Goal: Task Accomplishment & Management: Manage account settings

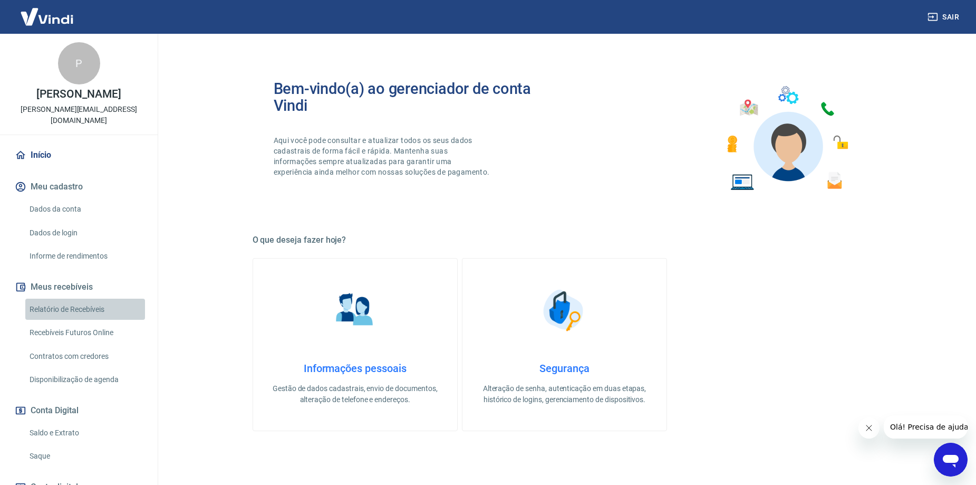
click at [93, 308] on link "Relatório de Recebíveis" at bounding box center [85, 309] width 120 height 22
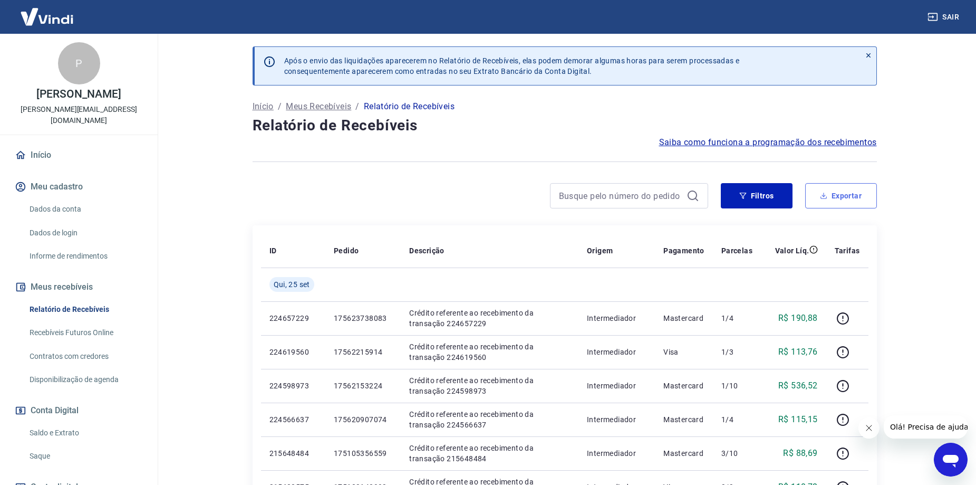
click at [822, 195] on icon "button" at bounding box center [823, 196] width 4 height 2
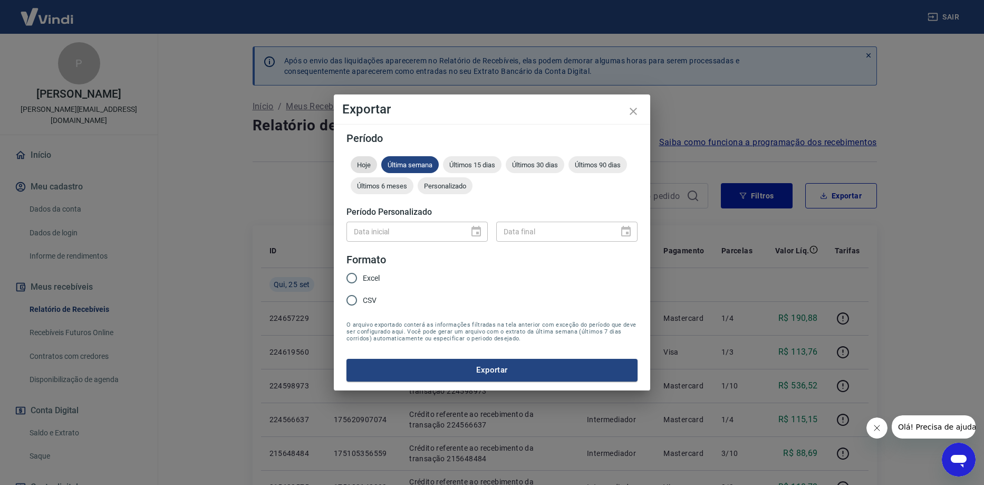
click at [369, 162] on span "Hoje" at bounding box center [364, 165] width 26 height 8
click at [351, 278] on input "Excel" at bounding box center [352, 278] width 22 height 22
radio input "true"
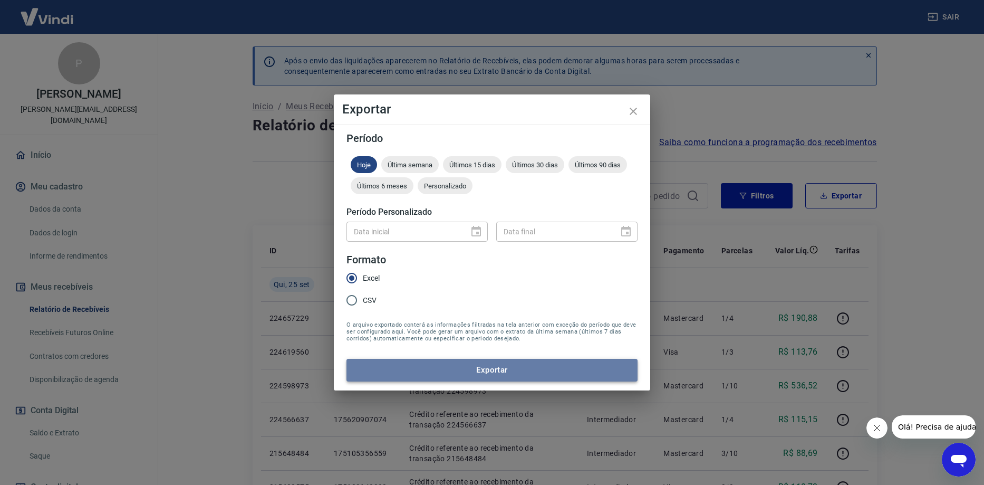
click at [440, 370] on button "Exportar" at bounding box center [491, 370] width 291 height 22
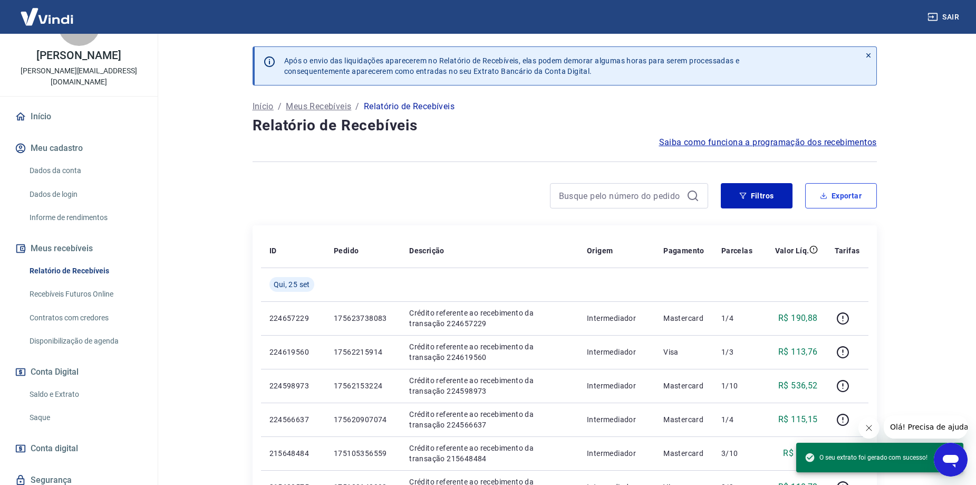
scroll to position [77, 0]
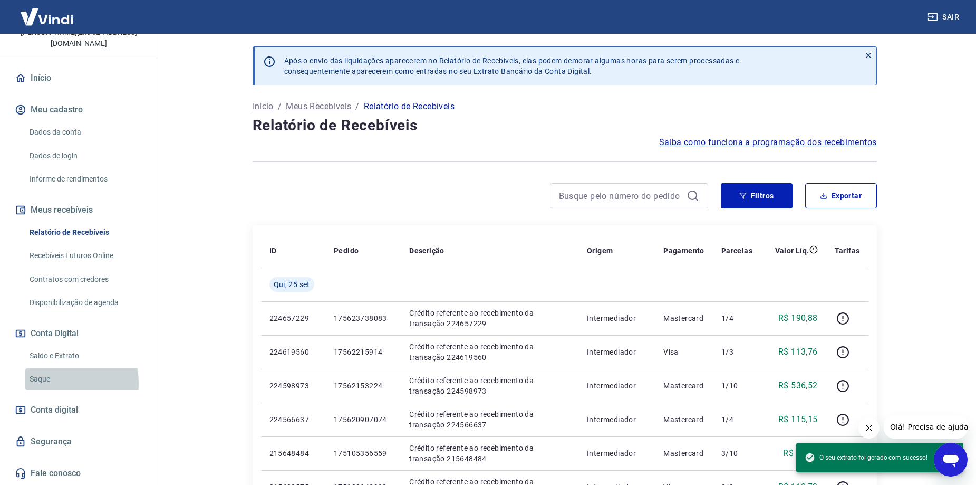
click at [48, 383] on link "Saque" at bounding box center [85, 379] width 120 height 22
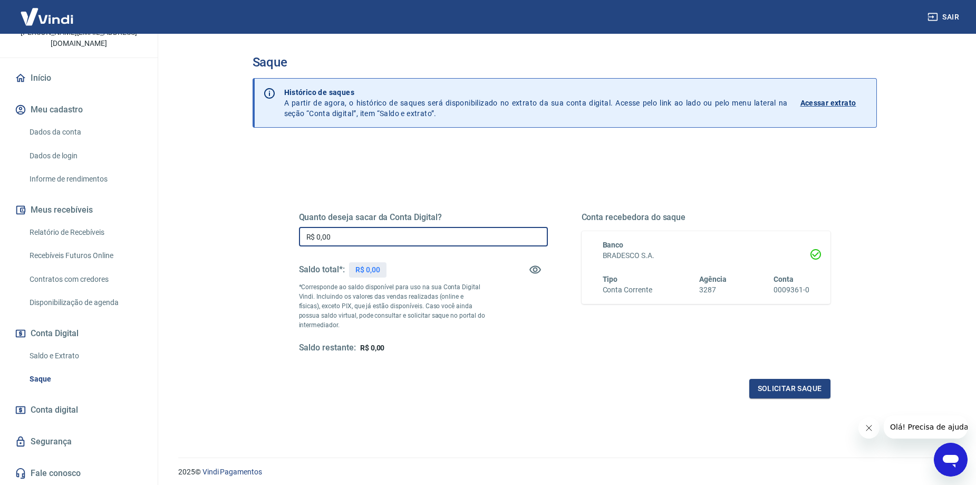
click at [424, 227] on input "R$ 0,00" at bounding box center [423, 237] width 249 height 20
type input "R$ 2.403,06"
click at [776, 379] on button "Solicitar saque" at bounding box center [789, 389] width 81 height 20
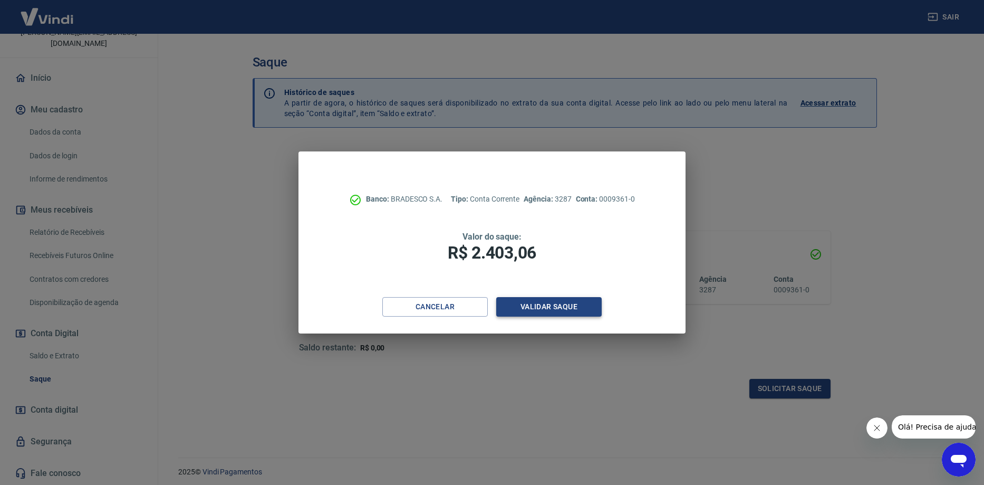
click at [591, 313] on button "Validar saque" at bounding box center [548, 307] width 105 height 20
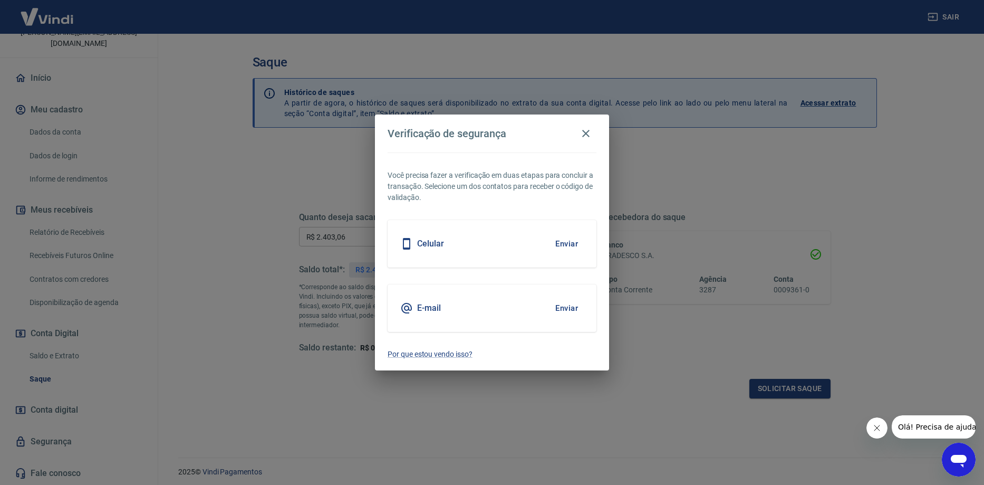
click at [564, 246] on button "Enviar" at bounding box center [566, 244] width 34 height 22
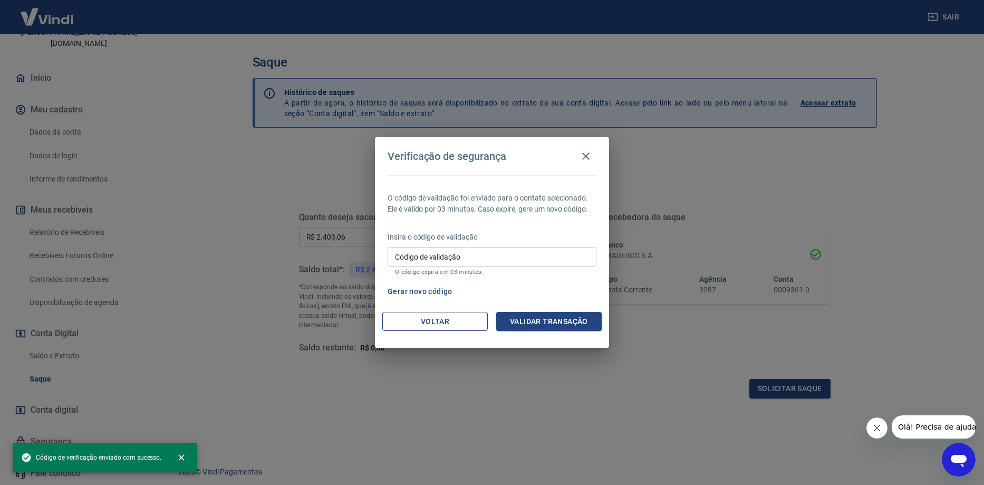
click at [415, 319] on button "Voltar" at bounding box center [434, 322] width 105 height 20
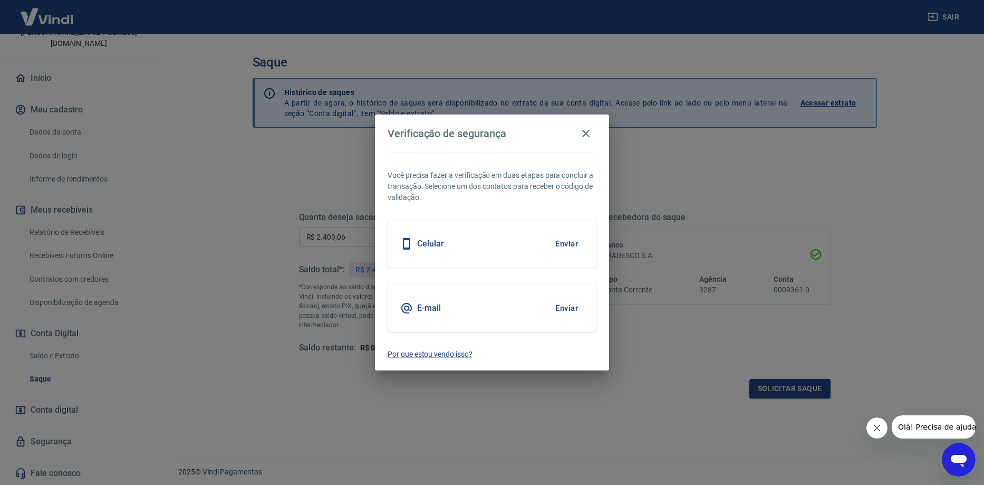
click at [575, 255] on div "Celular Enviar" at bounding box center [492, 243] width 209 height 47
click at [571, 244] on button "Enviar" at bounding box center [566, 244] width 34 height 22
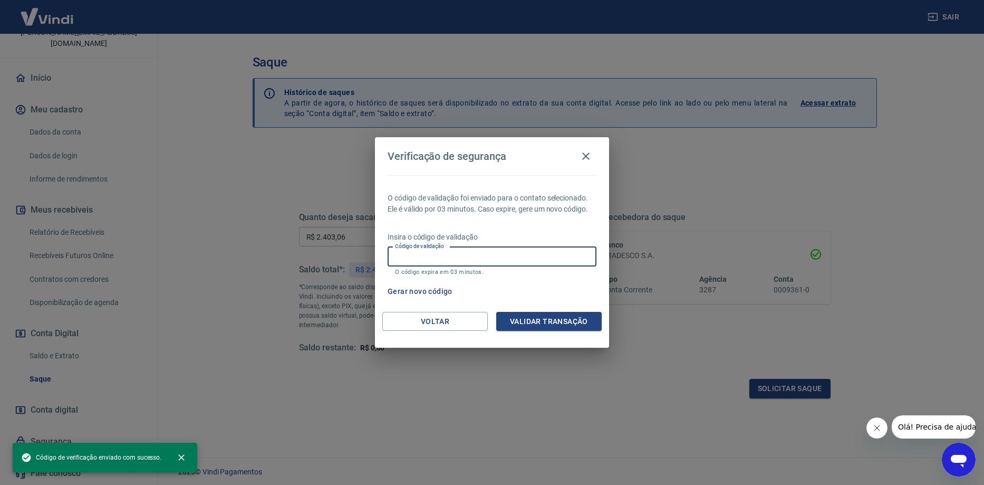
click at [454, 265] on input "Código de validação" at bounding box center [492, 257] width 209 height 20
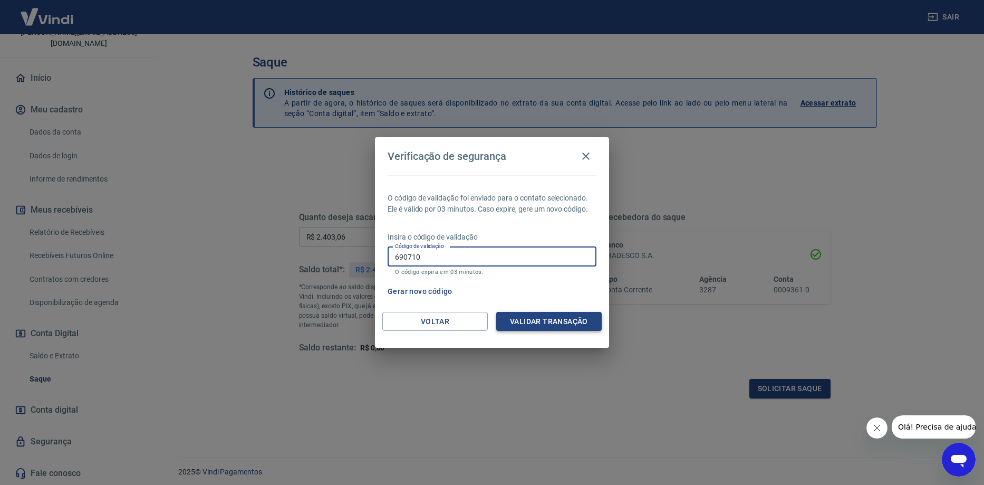
type input "690710"
click at [520, 321] on button "Validar transação" at bounding box center [548, 322] width 105 height 20
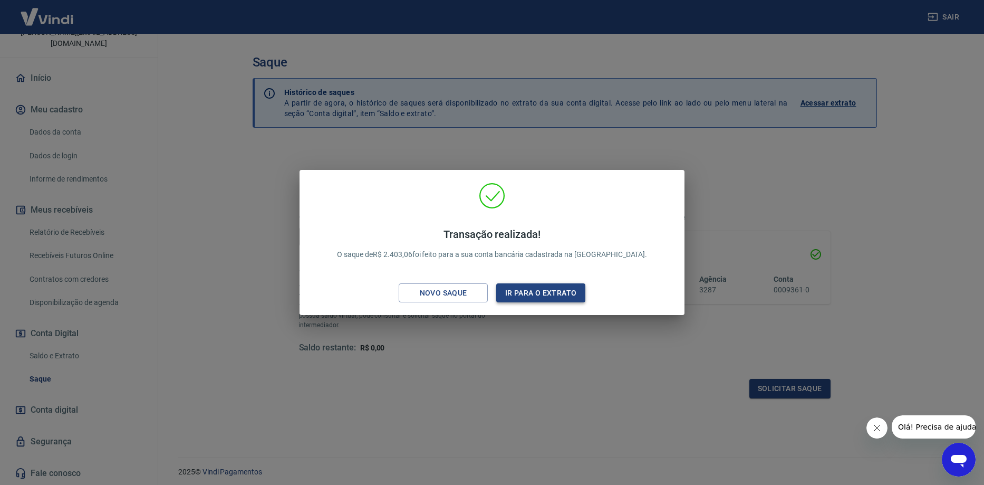
click at [557, 301] on button "Ir para o extrato" at bounding box center [540, 293] width 89 height 20
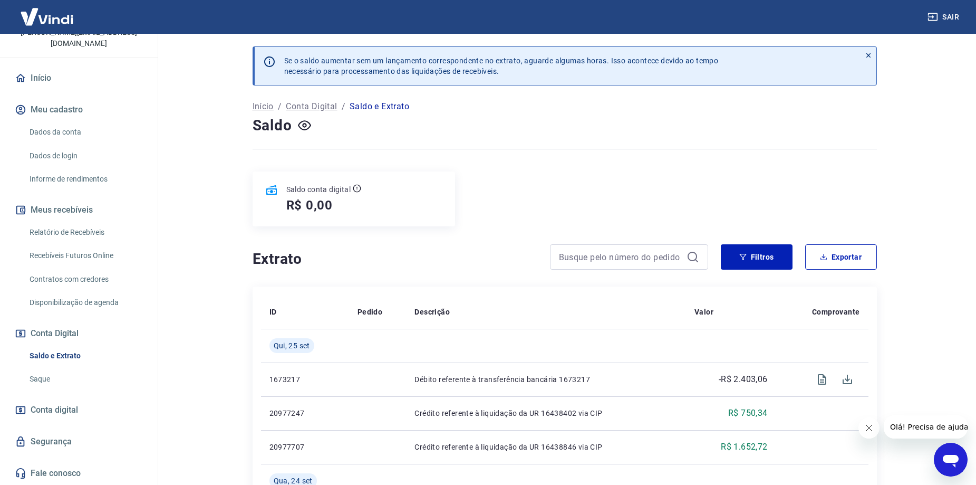
click at [75, 258] on link "Recebíveis Futuros Online" at bounding box center [85, 256] width 120 height 22
